Goal: Find specific page/section: Find specific page/section

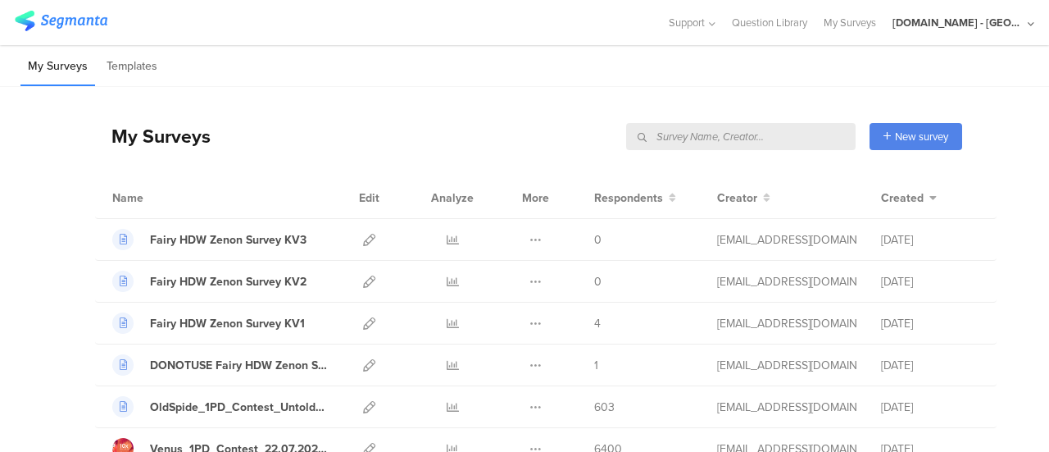
click at [762, 134] on input "text" at bounding box center [741, 136] width 230 height 27
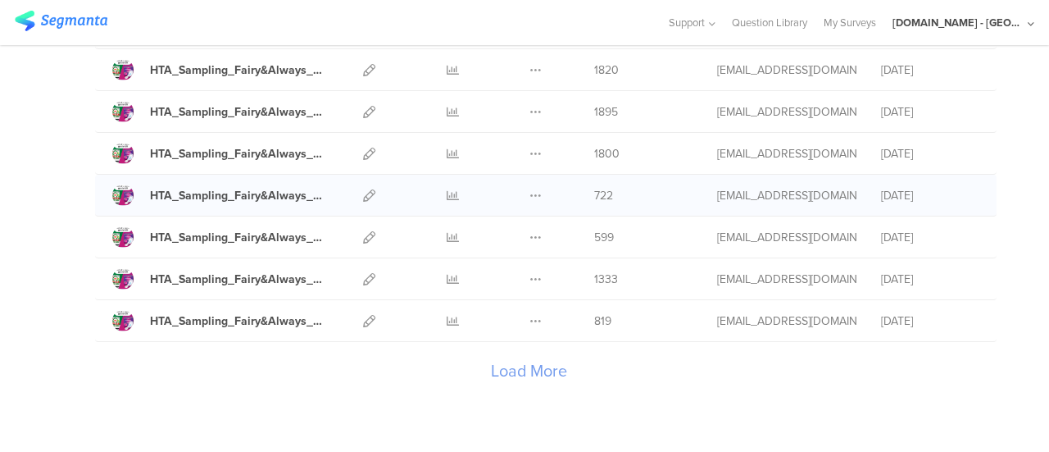
scroll to position [2015, 0]
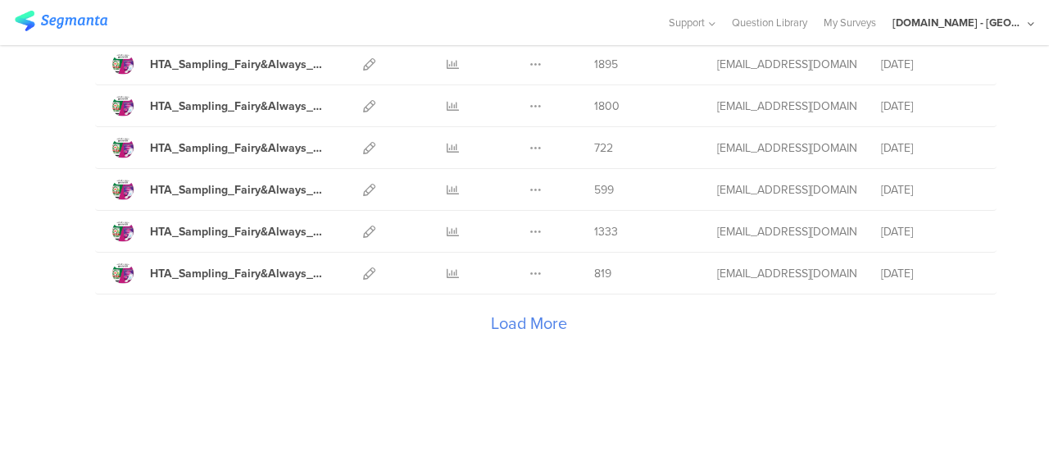
click at [500, 303] on div "Load More" at bounding box center [528, 327] width 867 height 66
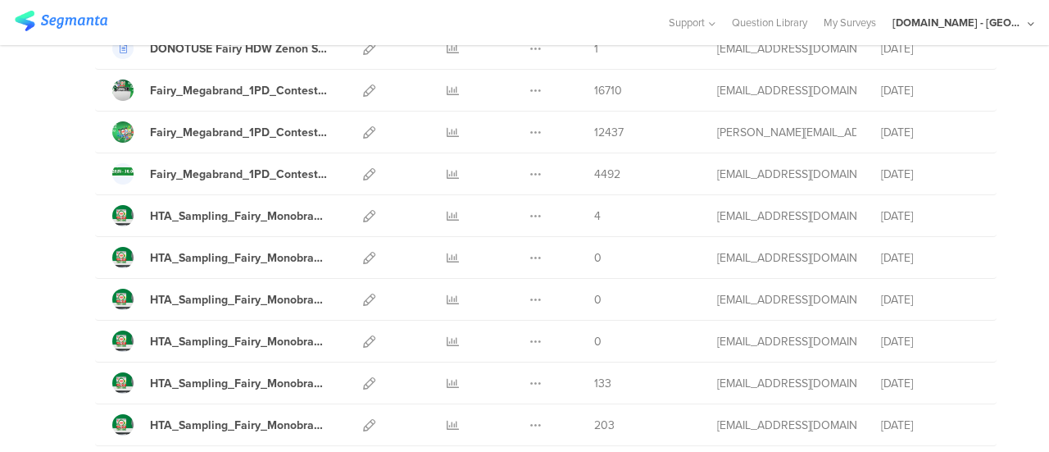
scroll to position [0, 0]
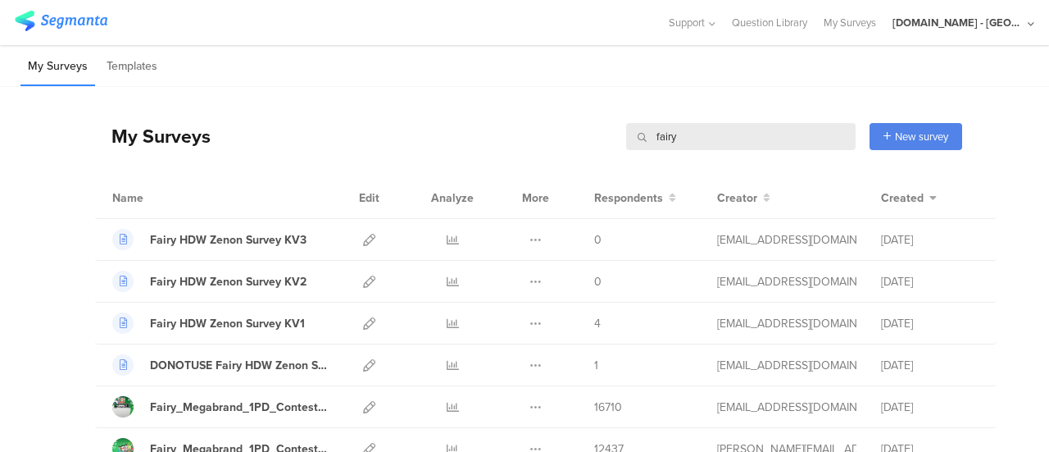
click at [672, 139] on input "fairy" at bounding box center [741, 136] width 230 height 27
type input "post sampling"
